Goal: Task Accomplishment & Management: Complete application form

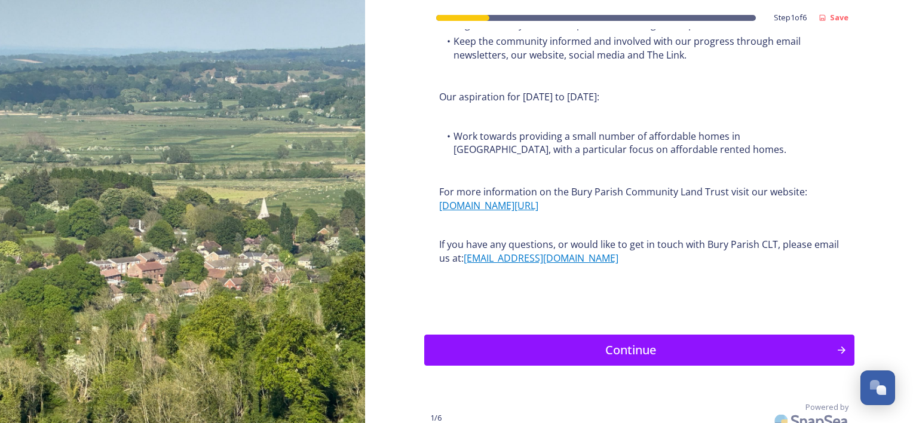
scroll to position [1467, 0]
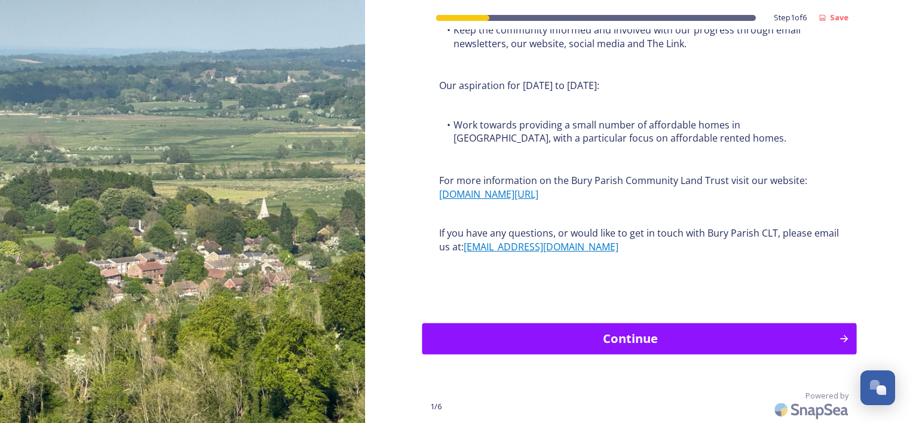
click at [641, 339] on div "Continue" at bounding box center [630, 339] width 404 height 18
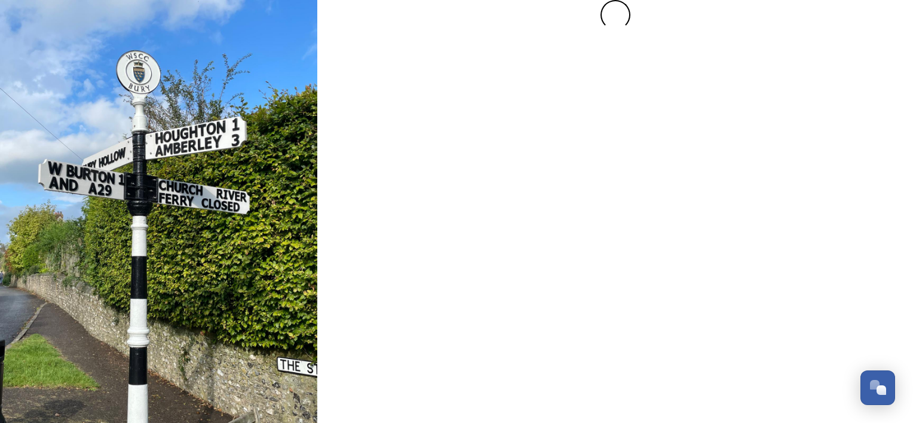
scroll to position [0, 0]
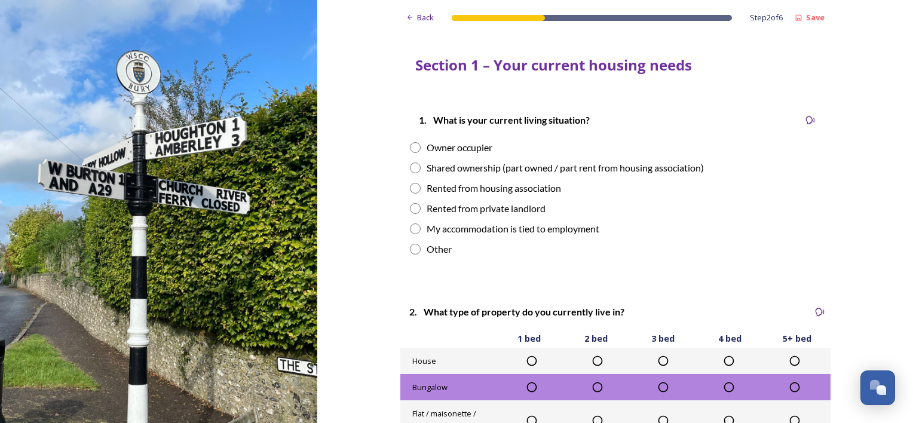
click at [412, 249] on input "radio" at bounding box center [415, 249] width 11 height 11
radio input "true"
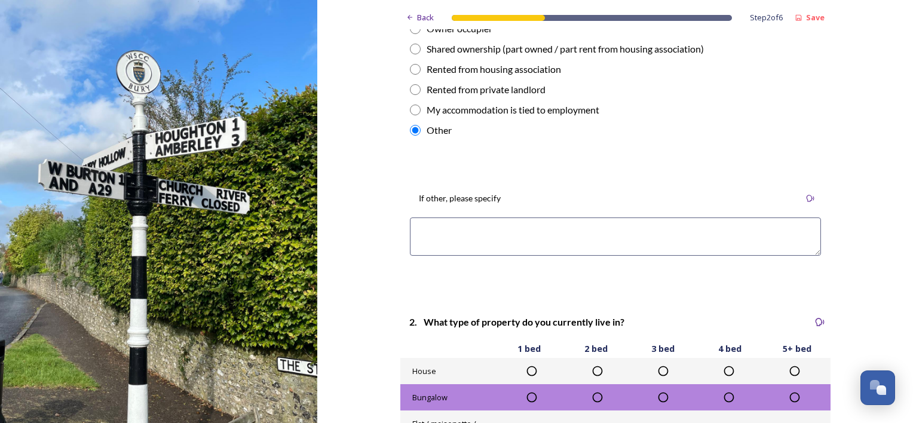
scroll to position [120, 0]
click at [425, 225] on textarea at bounding box center [615, 236] width 411 height 38
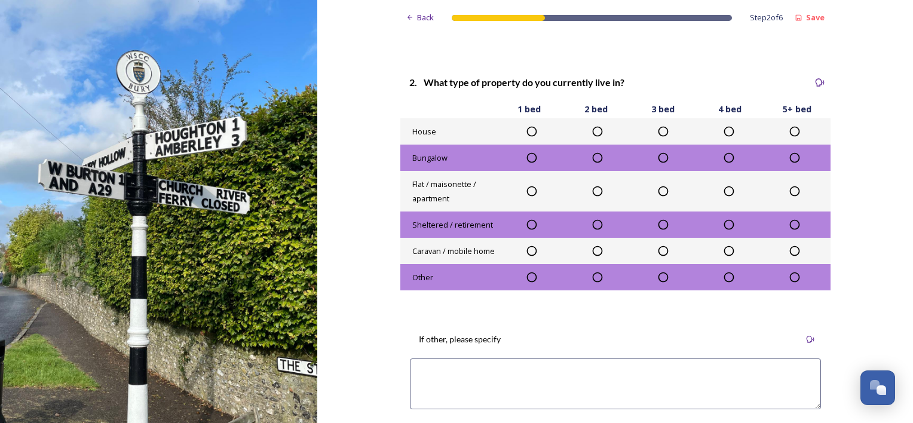
scroll to position [418, 0]
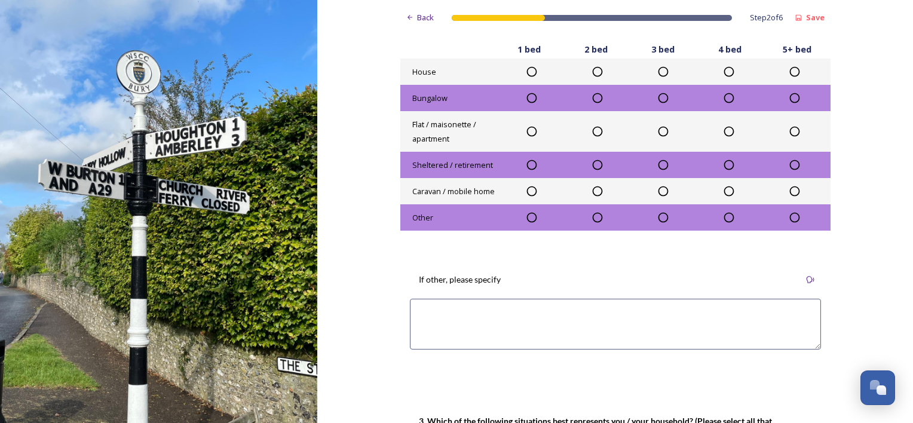
type textarea "N/A - not a resident of the parish"
click at [418, 316] on textarea at bounding box center [615, 324] width 411 height 51
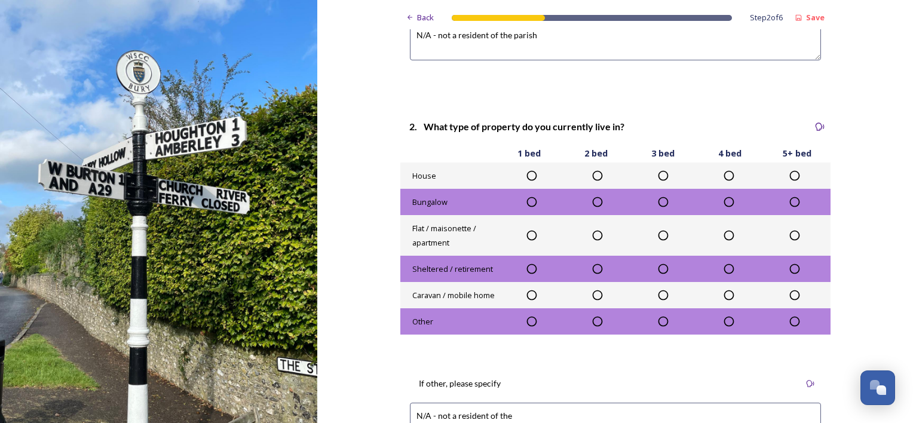
scroll to position [239, 0]
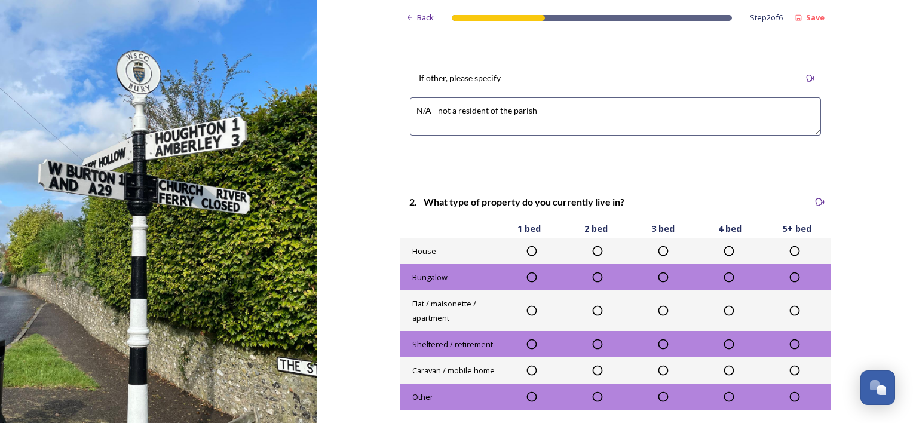
drag, startPoint x: 535, startPoint y: 109, endPoint x: 363, endPoint y: 108, distance: 172.1
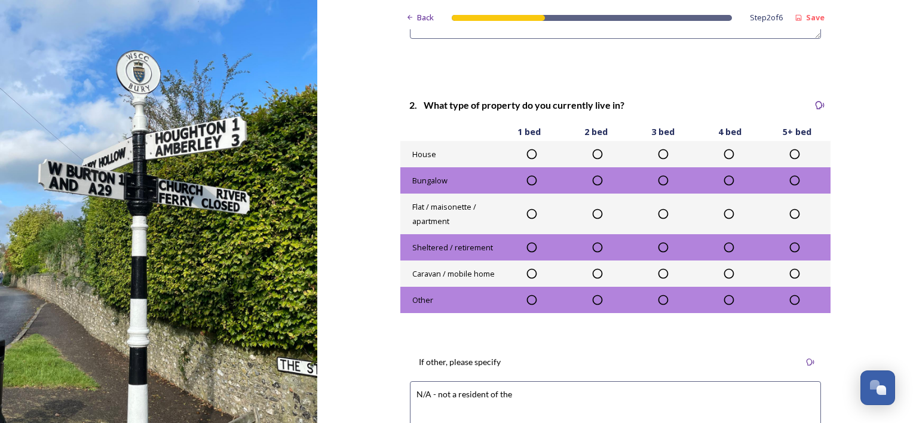
scroll to position [478, 0]
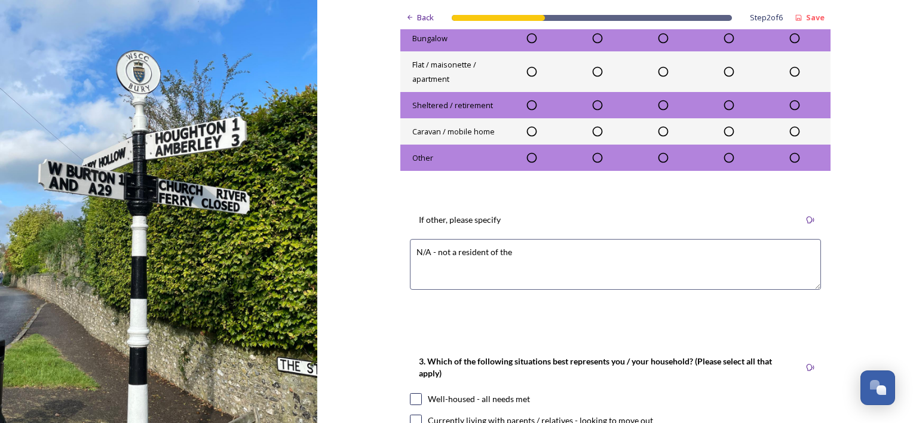
drag, startPoint x: 430, startPoint y: 252, endPoint x: 378, endPoint y: 258, distance: 52.9
paste textarea "parish"
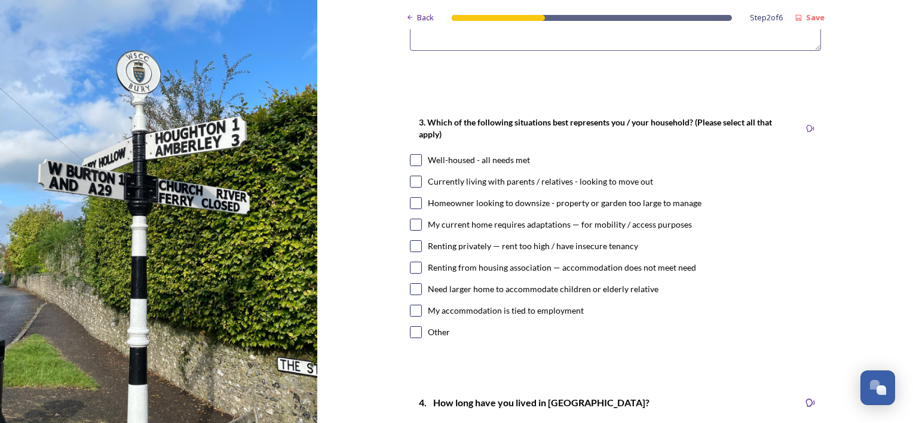
scroll to position [777, 0]
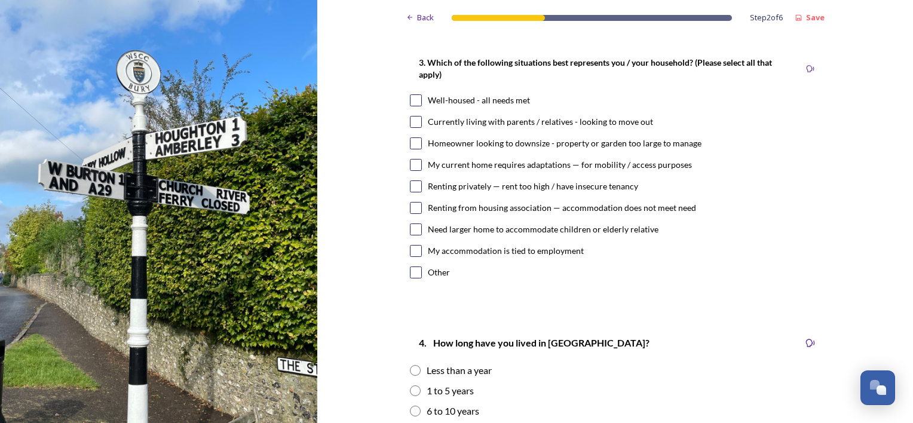
type textarea "N/A - not a resident of the parish"
click at [411, 273] on input "checkbox" at bounding box center [416, 273] width 12 height 12
checkbox input "true"
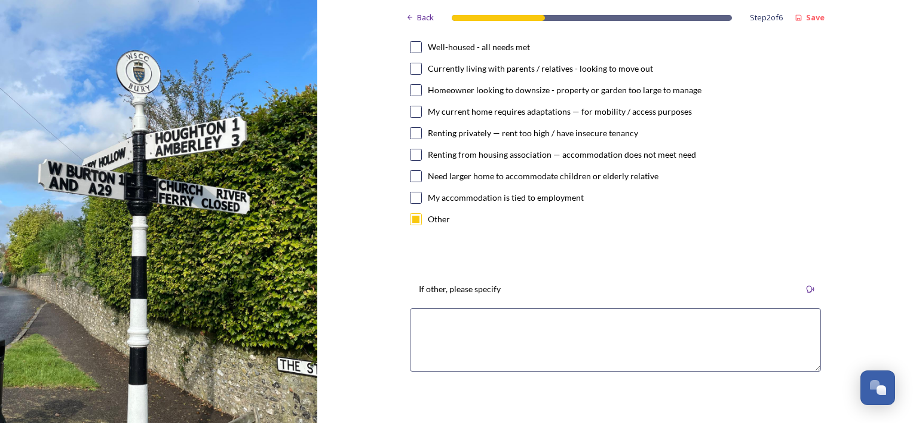
scroll to position [837, 0]
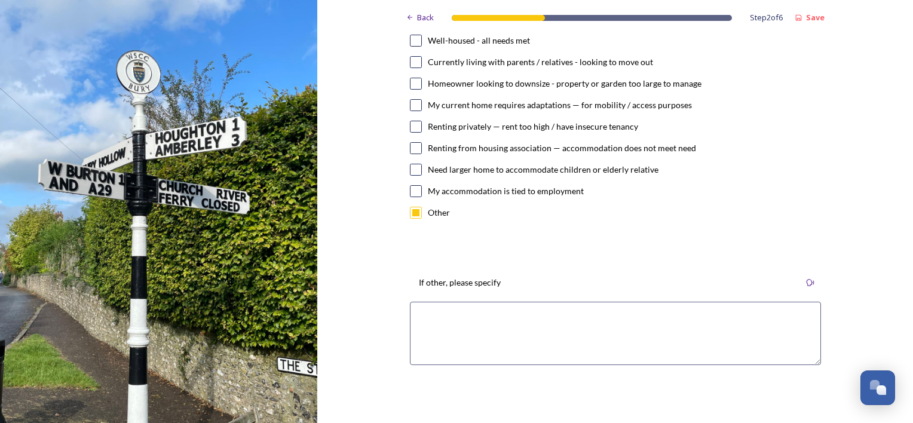
click at [432, 316] on textarea at bounding box center [615, 333] width 411 height 63
paste textarea "N/A - not a resident of the parish"
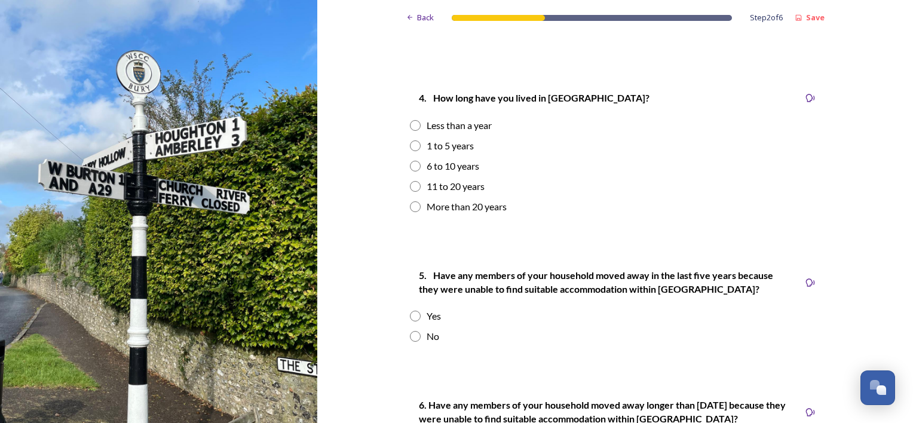
scroll to position [1195, 0]
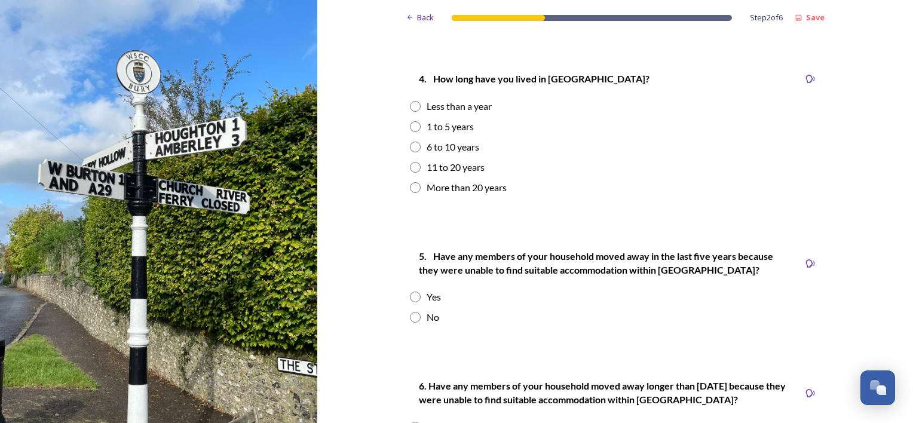
type textarea "N/A - not a resident of the parish"
click at [448, 218] on div "Back Step 2 of 6 Save Section 1 – Your current housing needs 1. What is your cu…" at bounding box center [615, 46] width 430 height 2483
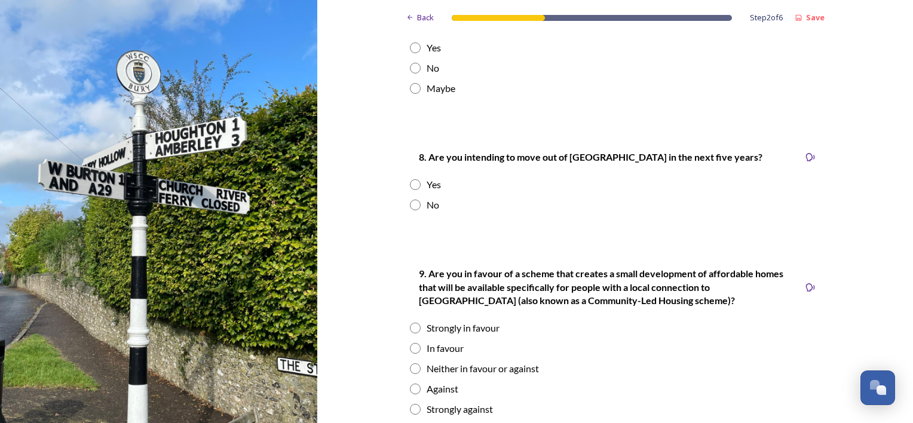
scroll to position [1733, 0]
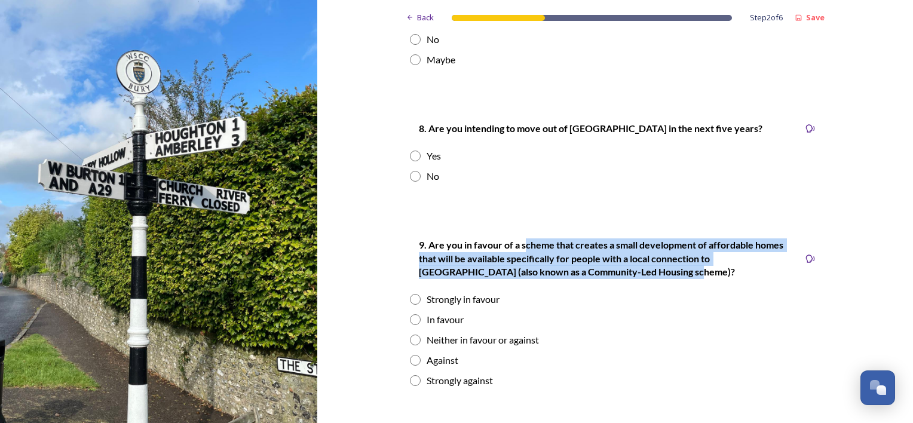
drag, startPoint x: 520, startPoint y: 245, endPoint x: 623, endPoint y: 272, distance: 106.4
click at [623, 272] on p "9. Are you in favour of a scheme that creates a small development of affordable…" at bounding box center [605, 258] width 372 height 41
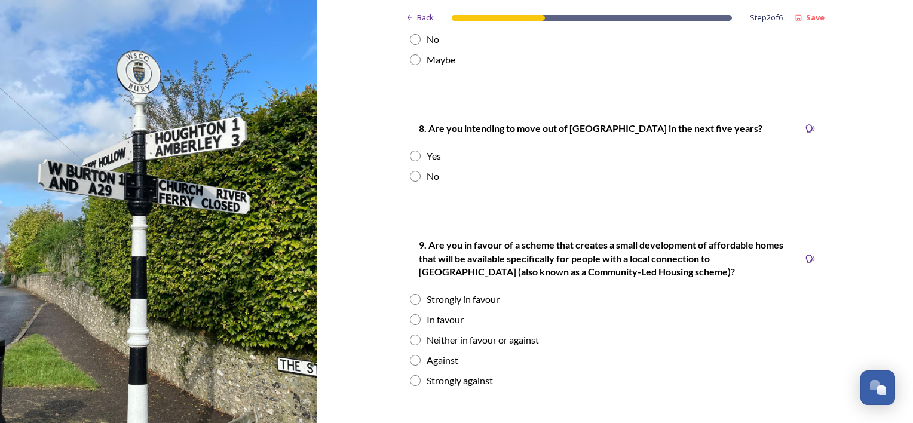
drag, startPoint x: 623, startPoint y: 272, endPoint x: 577, endPoint y: 289, distance: 49.0
click at [577, 289] on div "9. Are you in favour of a scheme that creates a small development of affordable…" at bounding box center [615, 312] width 430 height 174
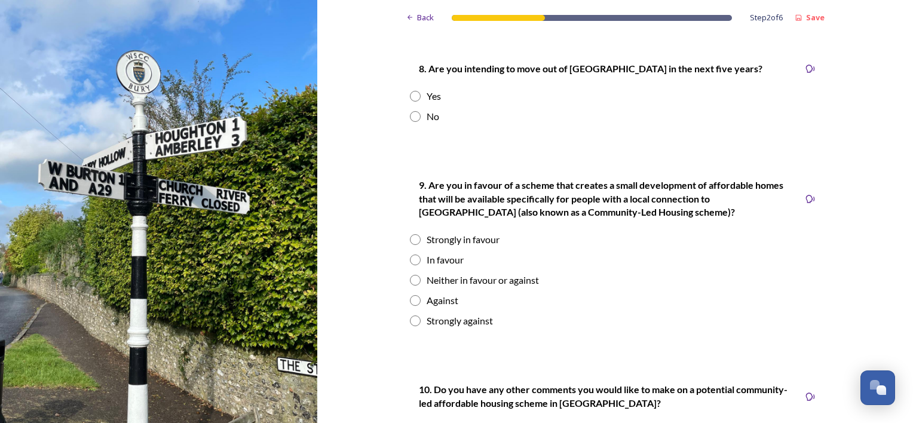
click at [410, 261] on input "radio" at bounding box center [415, 260] width 11 height 11
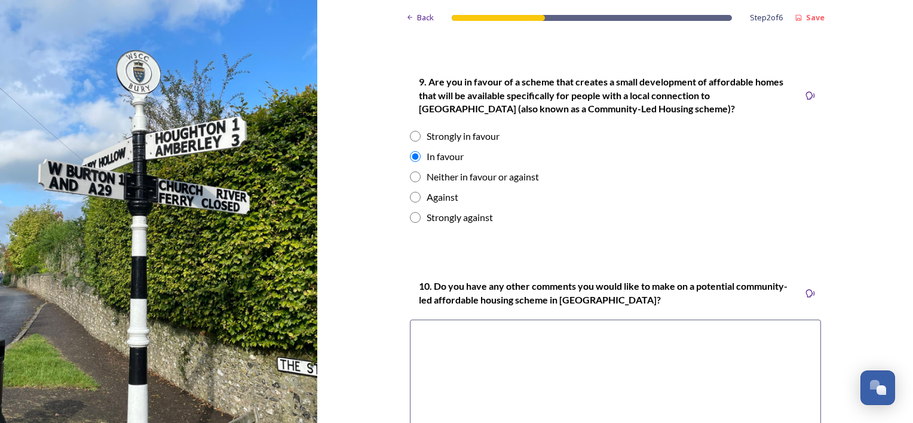
scroll to position [1912, 0]
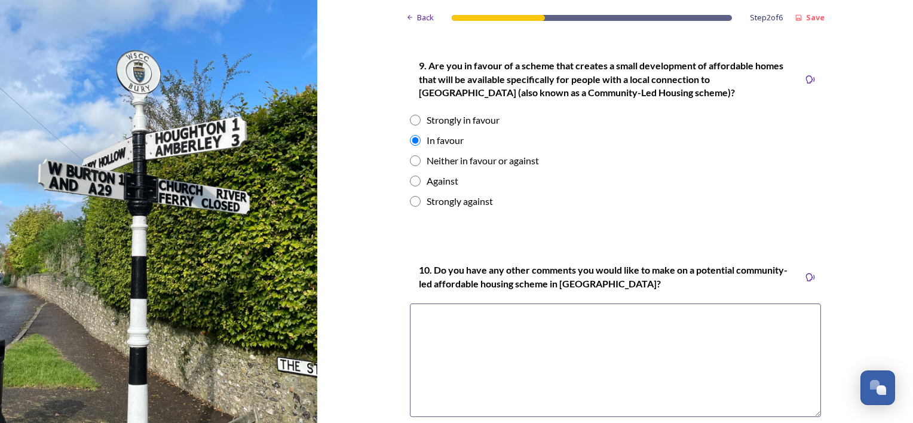
click at [410, 139] on input "radio" at bounding box center [415, 140] width 11 height 11
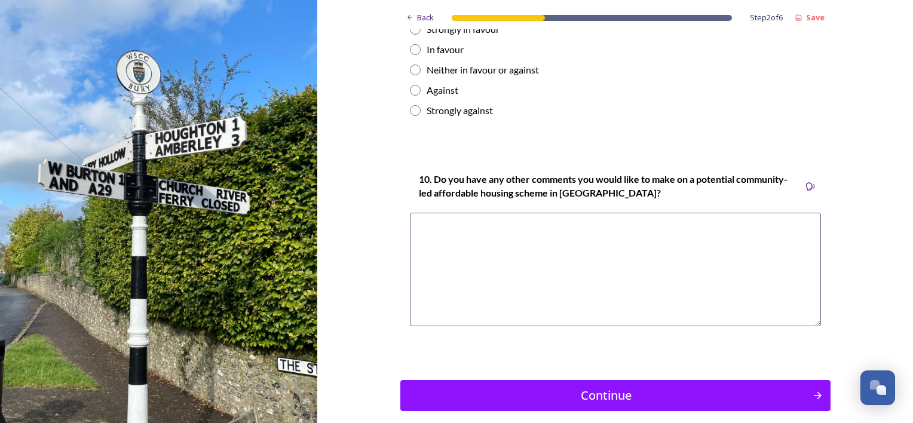
scroll to position [1881, 0]
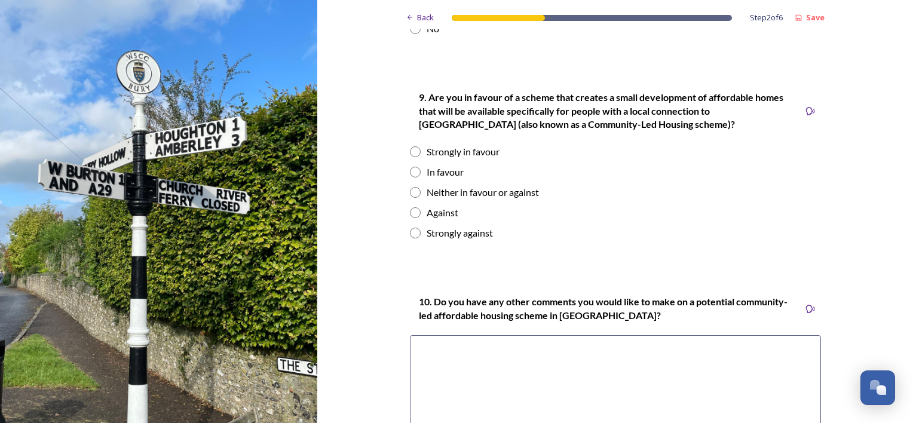
click at [411, 172] on input "radio" at bounding box center [415, 172] width 11 height 11
radio input "true"
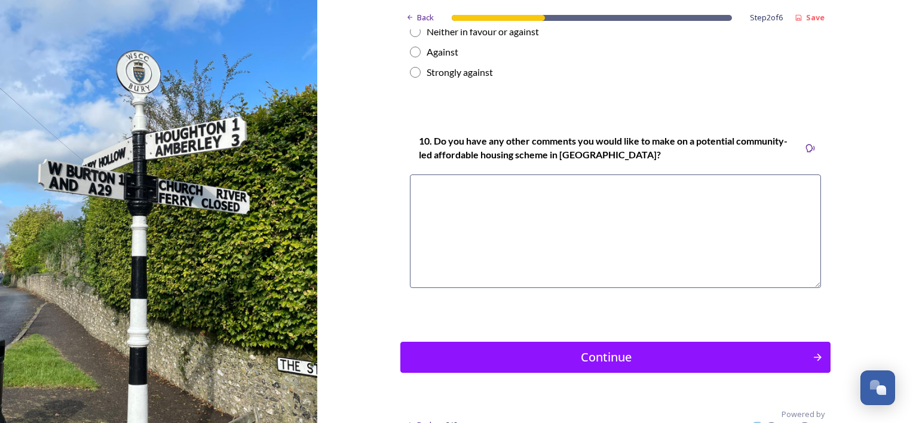
scroll to position [2060, 0]
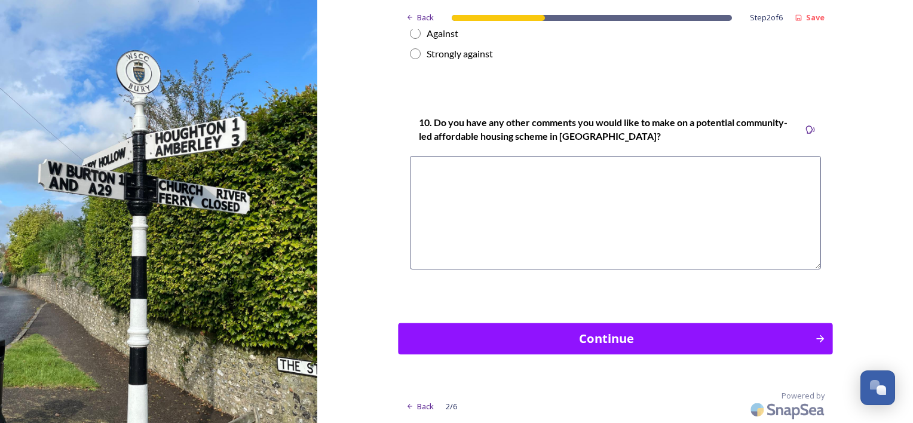
click at [606, 339] on div "Continue" at bounding box center [607, 338] width 404 height 18
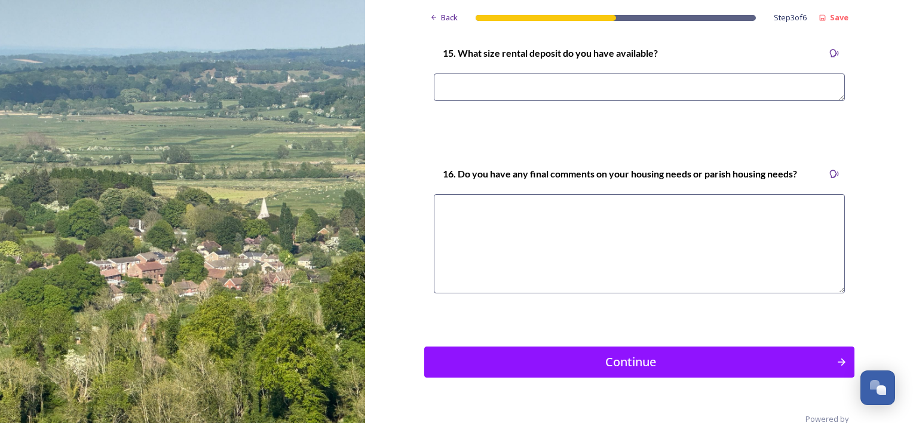
scroll to position [3561, 0]
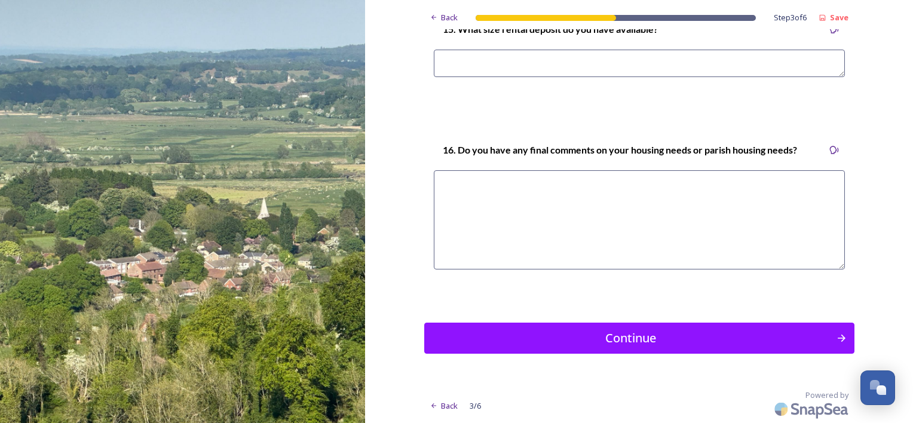
click at [634, 343] on div "Continue" at bounding box center [631, 338] width 400 height 18
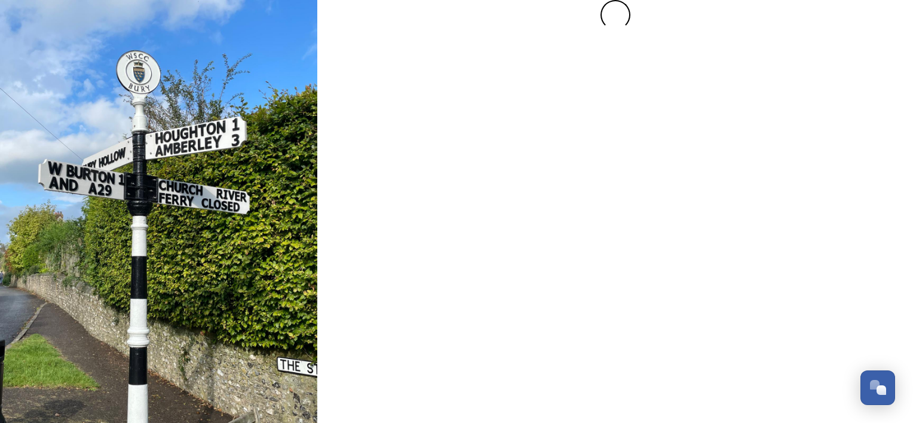
scroll to position [0, 0]
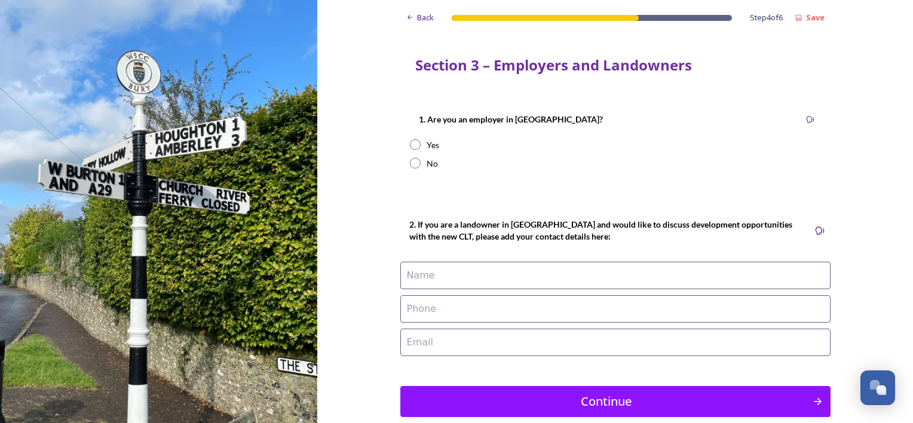
click at [411, 144] on input "radio" at bounding box center [415, 144] width 11 height 11
radio input "true"
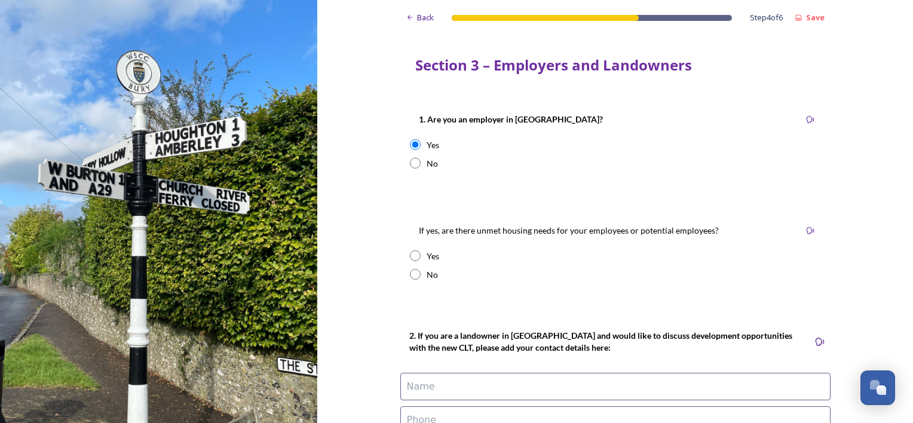
click at [411, 275] on input "radio" at bounding box center [415, 274] width 11 height 11
radio input "true"
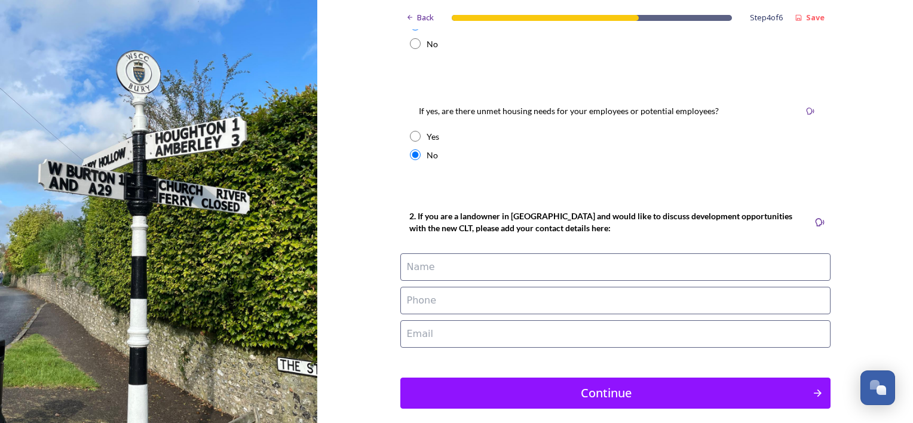
click at [421, 268] on name at bounding box center [615, 266] width 430 height 27
type name "[PERSON_NAME]"
type phone "07795264166"
type email "[PERSON_NAME][EMAIL_ADDRESS][DOMAIN_NAME]"
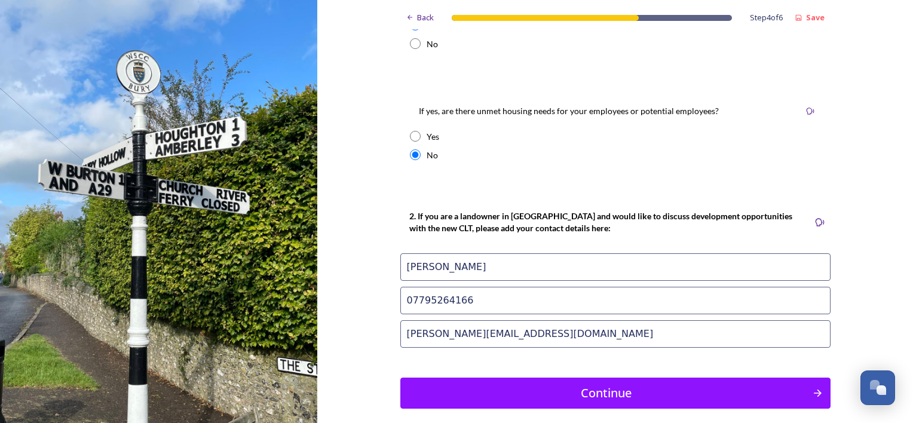
click at [381, 287] on div "Back Step 4 of 6 Save Section 3 – Employers and Landowners 1. Are you an employ…" at bounding box center [615, 179] width 596 height 598
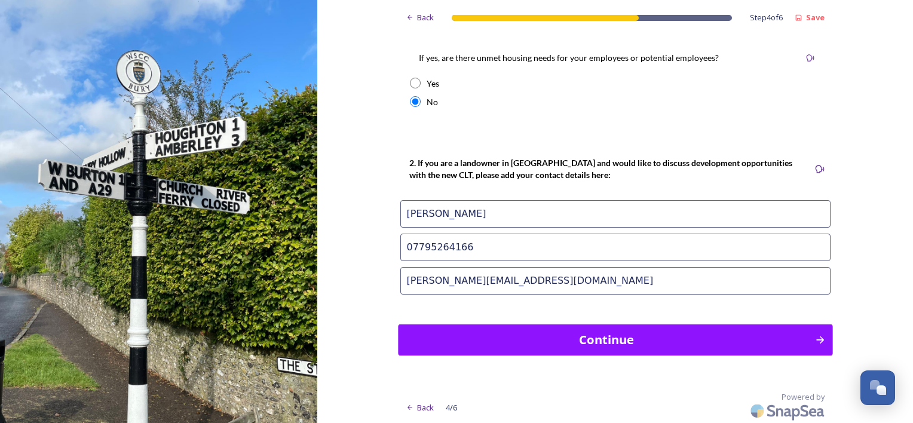
click at [586, 339] on div "Continue" at bounding box center [607, 339] width 404 height 18
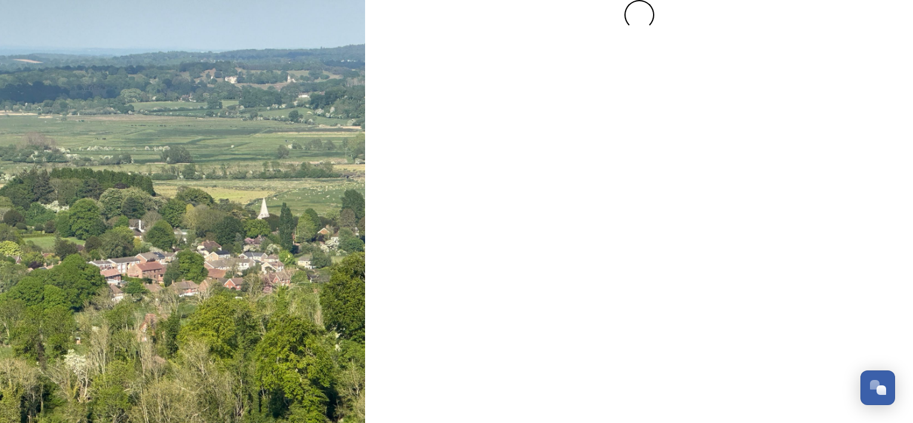
scroll to position [0, 0]
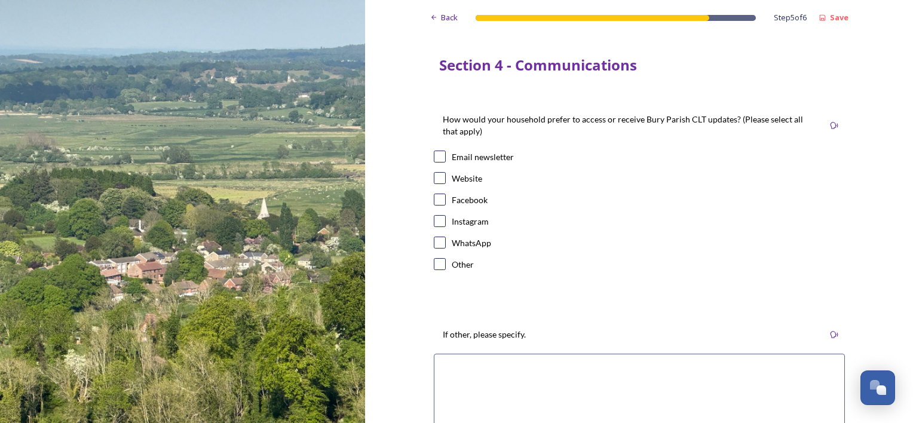
click at [436, 174] on input "checkbox" at bounding box center [440, 178] width 12 height 12
checkbox input "true"
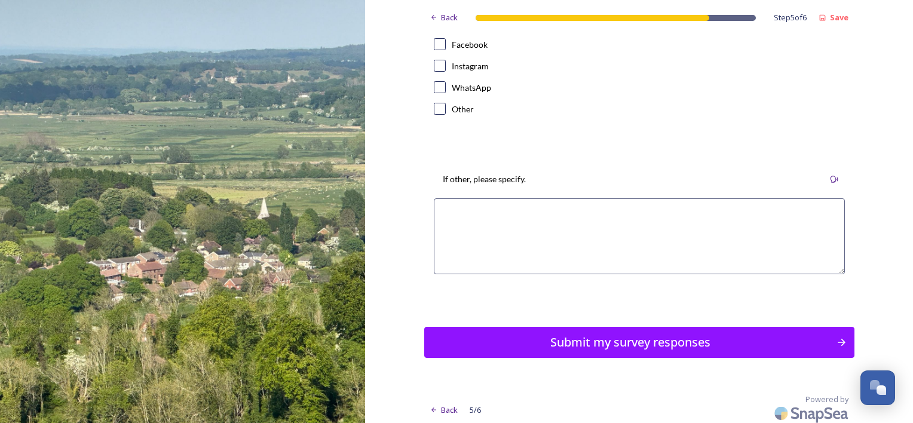
scroll to position [160, 0]
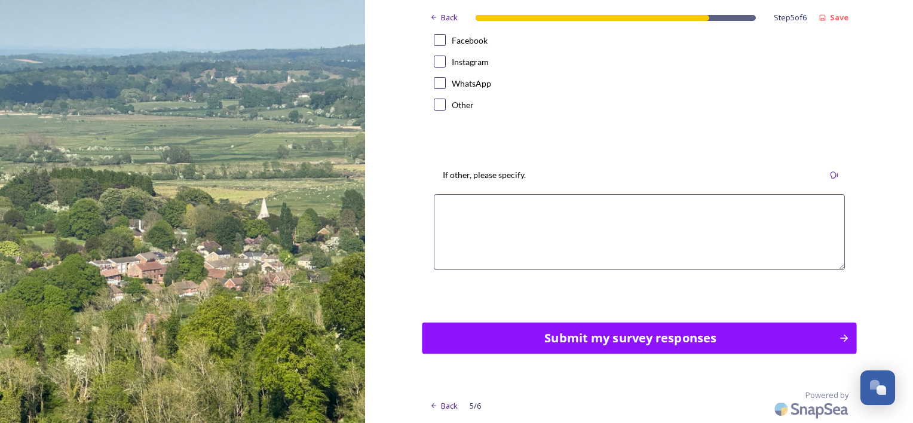
click at [590, 338] on div "Submit my survey responses" at bounding box center [630, 338] width 404 height 18
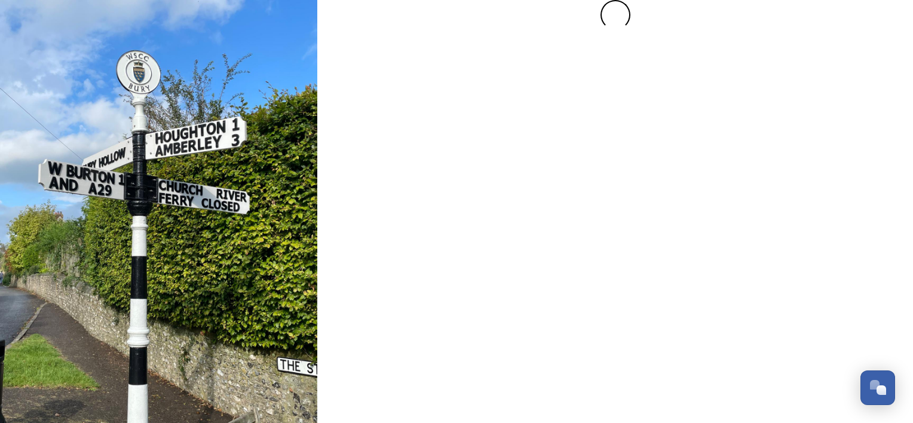
scroll to position [0, 0]
